Goal: Task Accomplishment & Management: Manage account settings

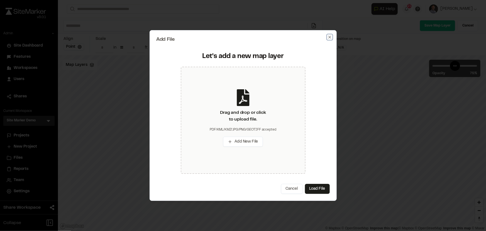
click at [330, 38] on icon "button" at bounding box center [329, 37] width 3 height 3
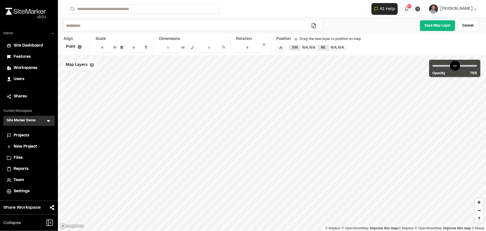
click at [71, 62] on span "Map Layers" at bounding box center [77, 65] width 22 height 6
click at [98, 65] on html "Close sidebar v 3.0.1 Admin Site Dashboard Features Workspaces Users Shares Cur…" at bounding box center [243, 115] width 486 height 231
click at [85, 78] on link "Add Layer" at bounding box center [83, 76] width 42 height 9
click at [84, 63] on span "Map Layers" at bounding box center [77, 65] width 22 height 6
click at [101, 64] on html "Close sidebar v 3.0.1 Admin Site Dashboard Features Workspaces Users Shares Cur…" at bounding box center [243, 115] width 486 height 231
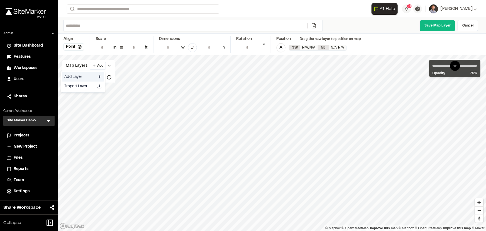
click at [100, 77] on icon at bounding box center [99, 77] width 4 height 4
click at [473, 27] on link "Cancel" at bounding box center [468, 25] width 21 height 11
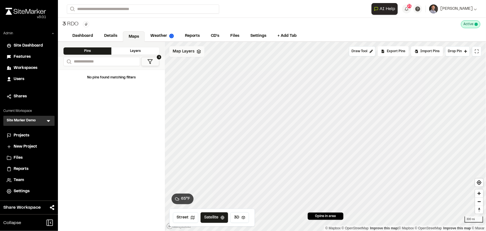
click at [180, 50] on span "Map Layers" at bounding box center [184, 51] width 22 height 6
click at [206, 51] on html "Close sidebar v 3.0.1 Admin Site Dashboard Features Workspaces Users Shares Cur…" at bounding box center [243, 115] width 486 height 231
click at [205, 73] on icon at bounding box center [207, 72] width 4 height 4
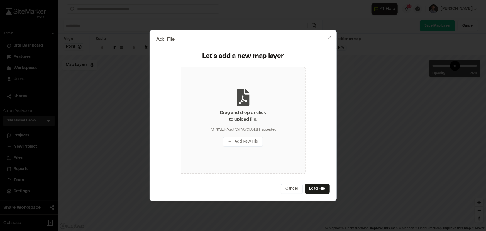
click at [235, 115] on div "Drag and drop or click to upload file." at bounding box center [243, 115] width 46 height 13
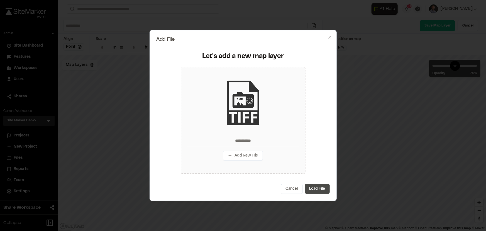
click at [317, 188] on button "Load File" at bounding box center [317, 189] width 25 height 10
type input "**********"
type input "*"
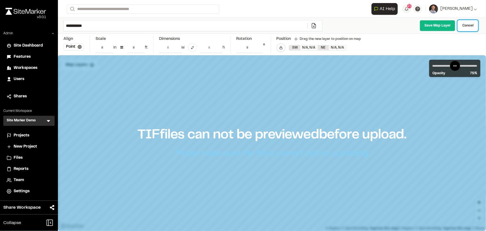
click at [460, 30] on link "Cancel" at bounding box center [468, 25] width 21 height 11
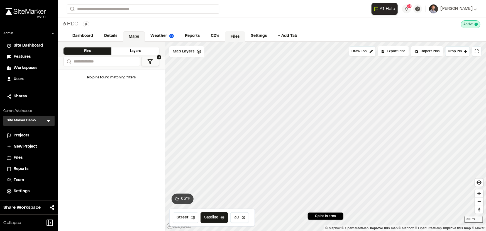
click at [233, 34] on link "Files" at bounding box center [235, 36] width 21 height 11
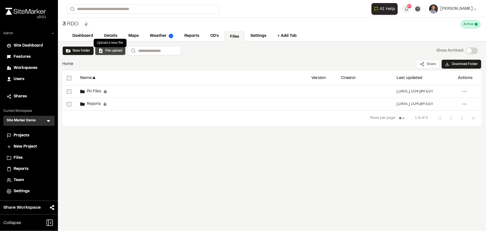
click at [106, 50] on button "File upload" at bounding box center [110, 50] width 23 height 5
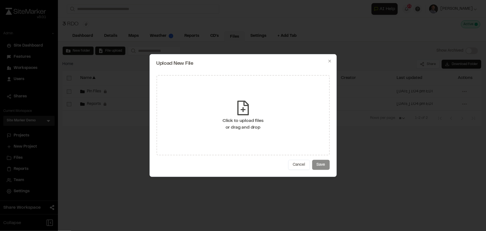
click at [236, 121] on div "Click to upload files or drag and drop" at bounding box center [243, 123] width 41 height 13
click at [296, 167] on button "Cancel" at bounding box center [299, 165] width 22 height 10
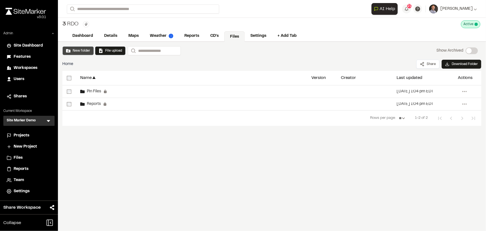
click at [79, 50] on button "New folder" at bounding box center [78, 50] width 24 height 5
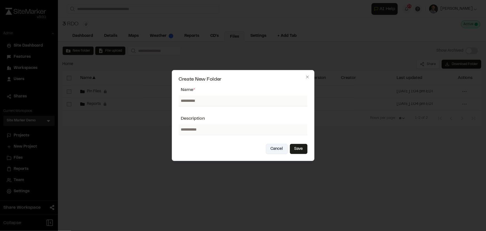
click at [279, 147] on button "Cancel" at bounding box center [277, 149] width 22 height 10
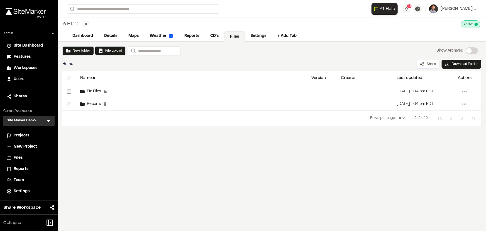
click at [120, 55] on div "New folder File upload Search Show Archived Show Archived Home Share Download F…" at bounding box center [272, 100] width 428 height 117
click at [116, 53] on button "File upload" at bounding box center [110, 50] width 31 height 9
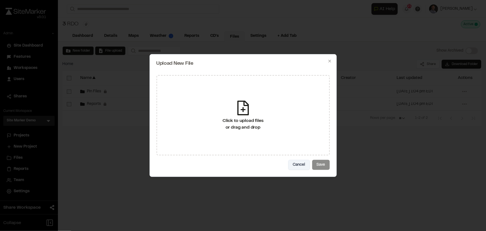
click at [299, 167] on button "Cancel" at bounding box center [299, 165] width 22 height 10
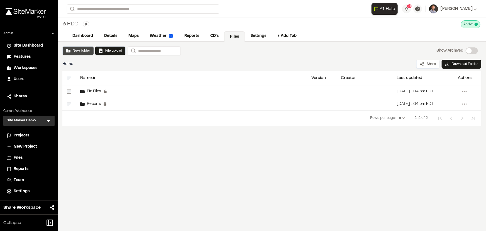
click at [82, 51] on button "New folder" at bounding box center [78, 50] width 24 height 5
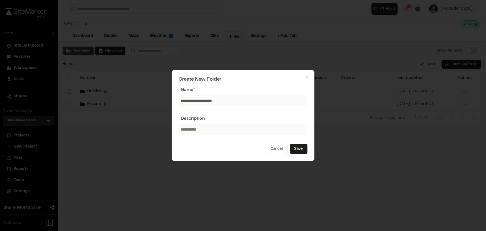
type input "**********"
click at [266, 144] on button "Cancel" at bounding box center [277, 149] width 22 height 10
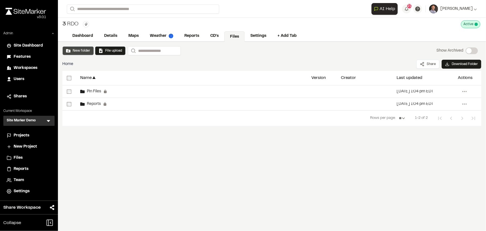
click at [76, 49] on button "New folder" at bounding box center [78, 50] width 24 height 5
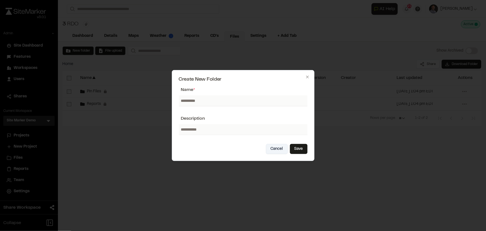
click at [276, 148] on button "Cancel" at bounding box center [277, 149] width 22 height 10
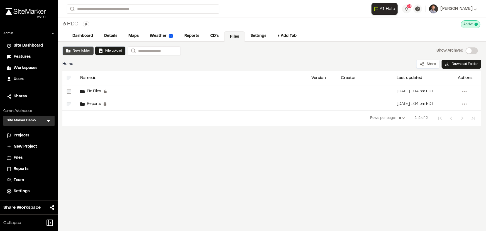
click at [79, 51] on button "New folder" at bounding box center [78, 50] width 24 height 5
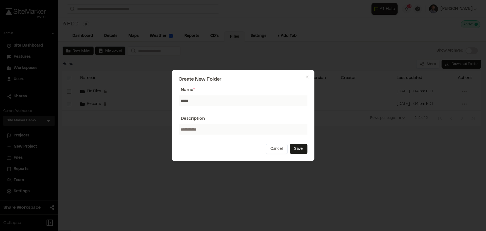
type input "**********"
click at [298, 149] on button "Save" at bounding box center [299, 149] width 18 height 10
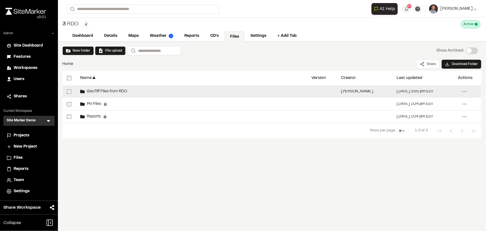
click at [113, 90] on span "GeoTiff Files from RDO" at bounding box center [106, 92] width 42 height 4
